Goal: Transaction & Acquisition: Purchase product/service

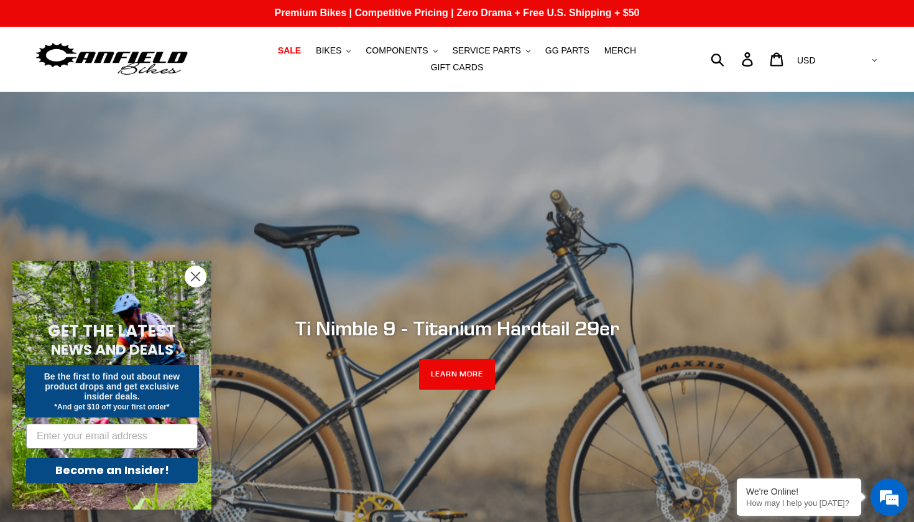
scroll to position [1, 0]
click at [348, 50] on button "BIKES .cls-1{fill:#231f20}" at bounding box center [333, 50] width 47 height 17
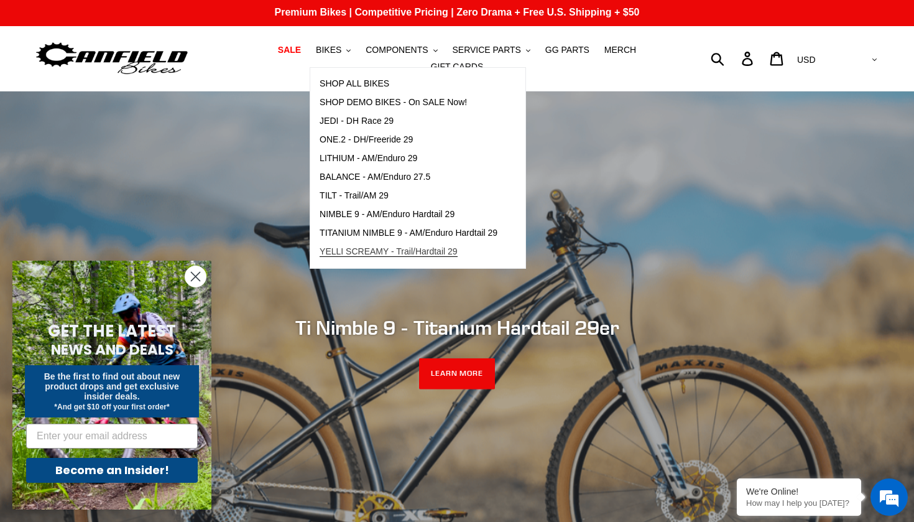
scroll to position [0, 0]
click at [424, 251] on span "YELLI SCREAMY - Trail/Hardtail 29" at bounding box center [389, 251] width 138 height 11
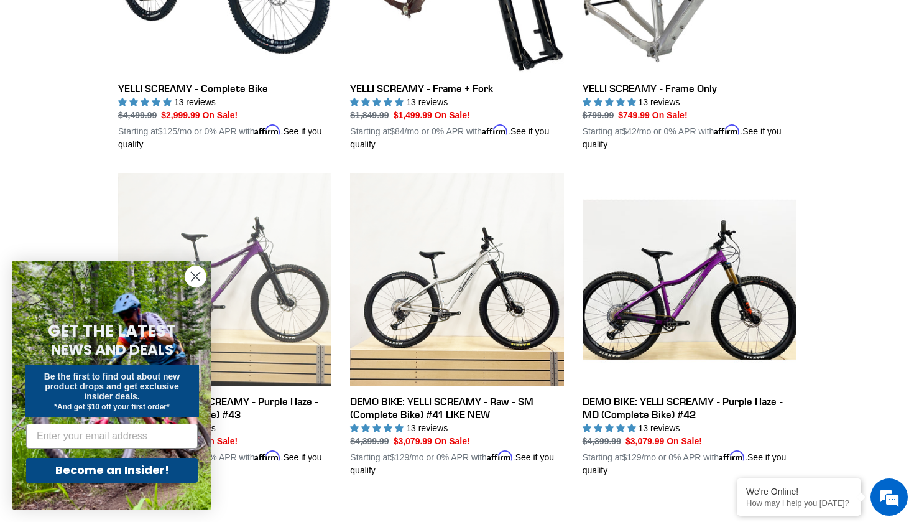
scroll to position [480, 0]
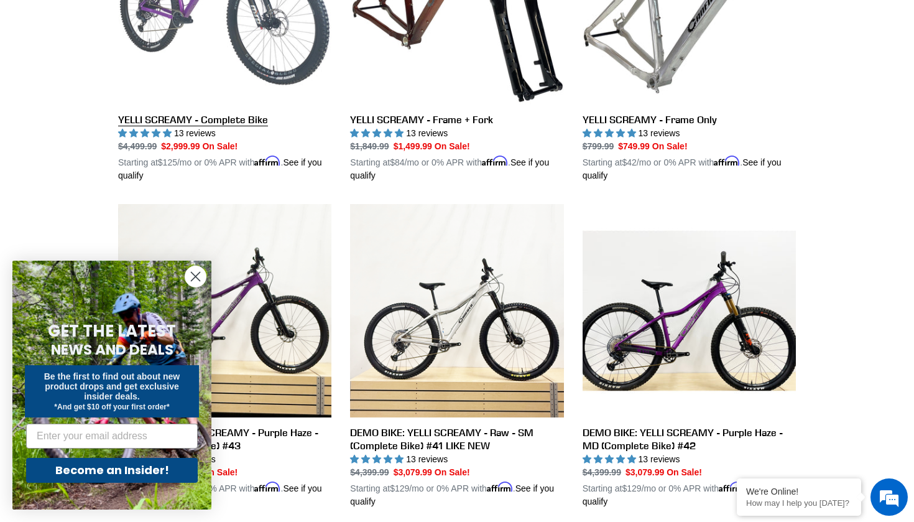
click at [223, 122] on link "YELLI SCREAMY - Complete Bike" at bounding box center [224, 36] width 213 height 291
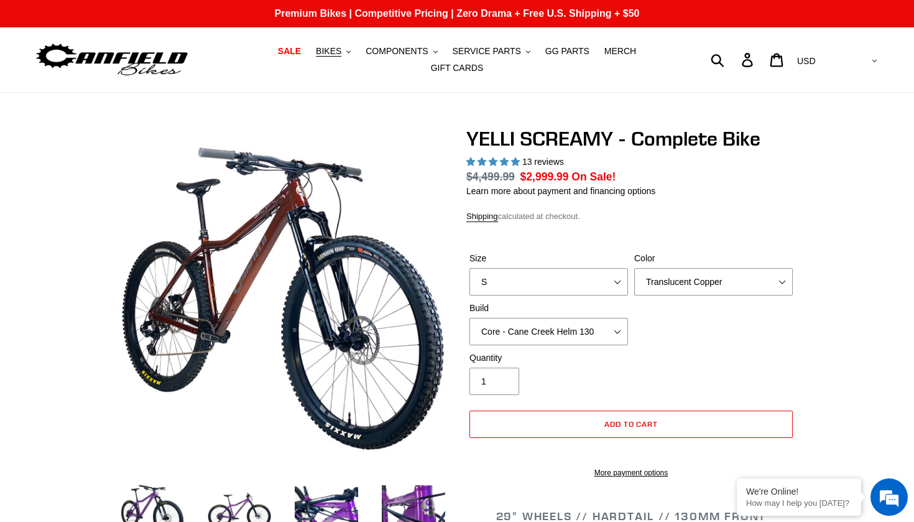
select select "highest-rating"
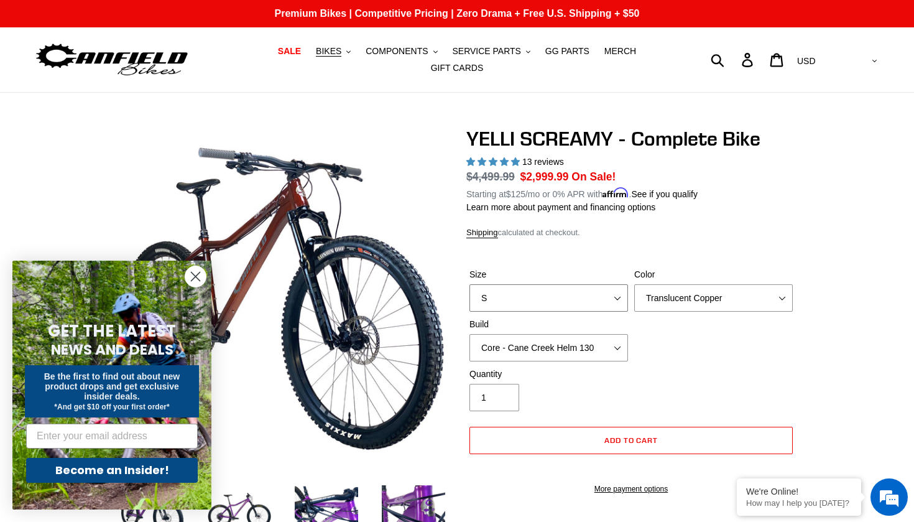
select select "XL"
select select "Raw"
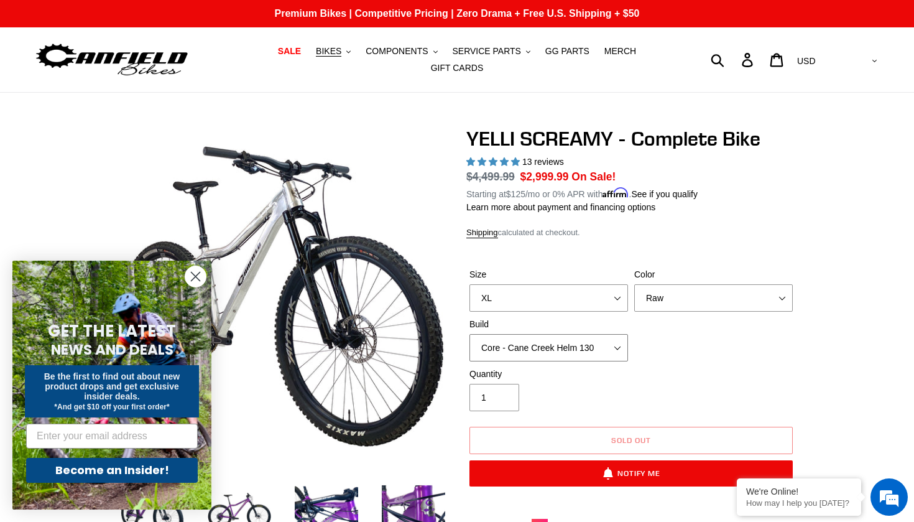
select select "Pro - Fox 34 SL Factory Grip X 130"
click at [184, 269] on form "GET THE LATEST NEWS AND DEALS Be the first to find out about new product drops …" at bounding box center [111, 385] width 199 height 249
click at [192, 272] on icon "Close dialog" at bounding box center [196, 276] width 9 height 9
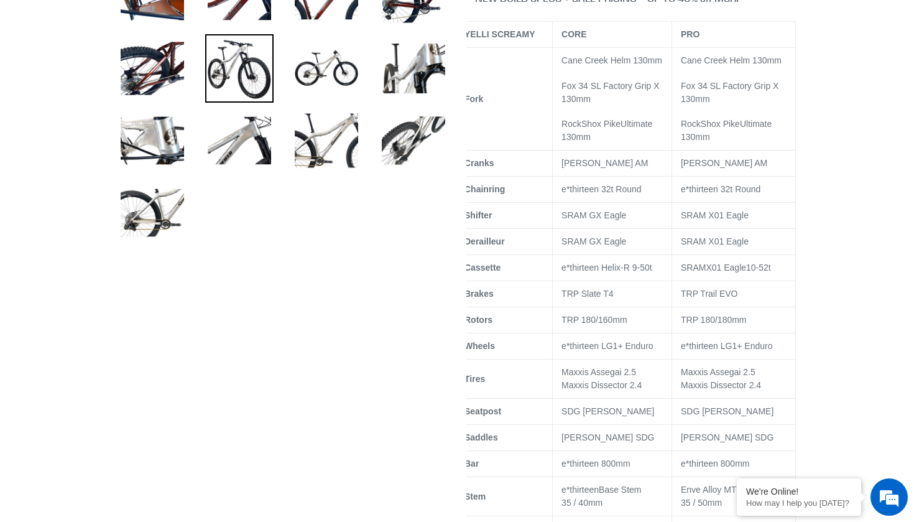
scroll to position [264, 0]
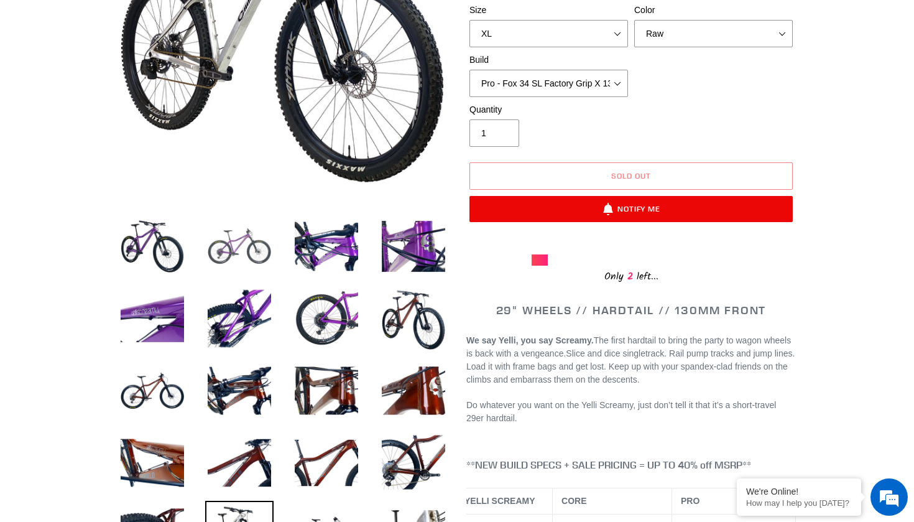
click at [256, 259] on img at bounding box center [239, 246] width 68 height 68
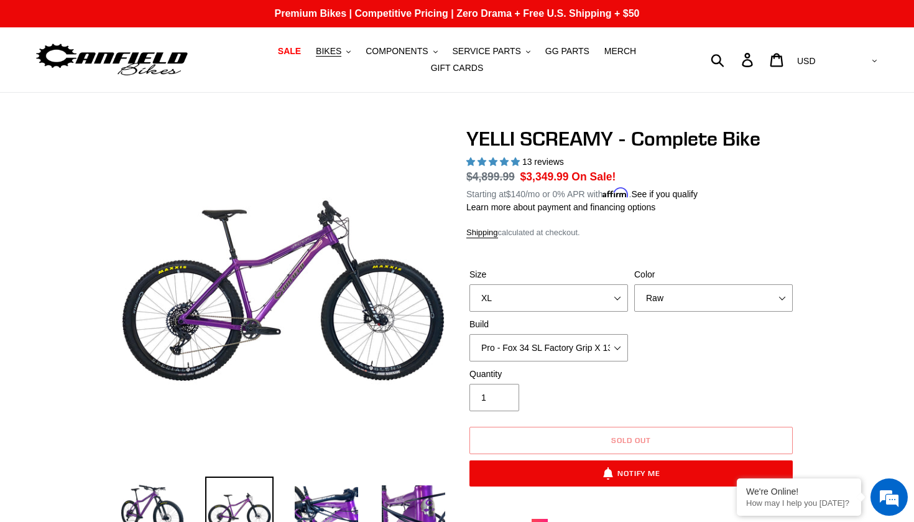
scroll to position [0, 0]
click at [346, 52] on button "BIKES .cls-1{fill:#231f20}" at bounding box center [333, 51] width 47 height 17
